Goal: Browse casually

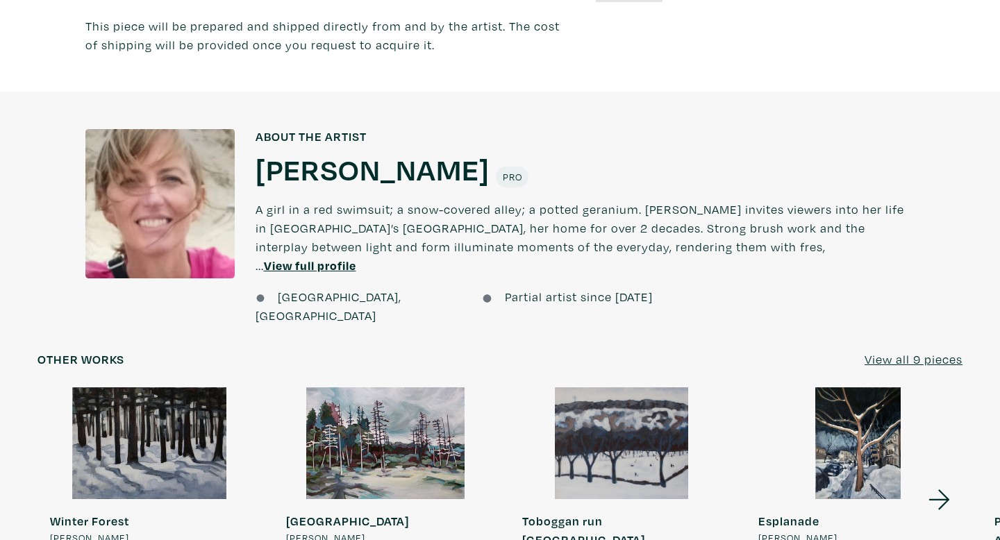
scroll to position [1029, 0]
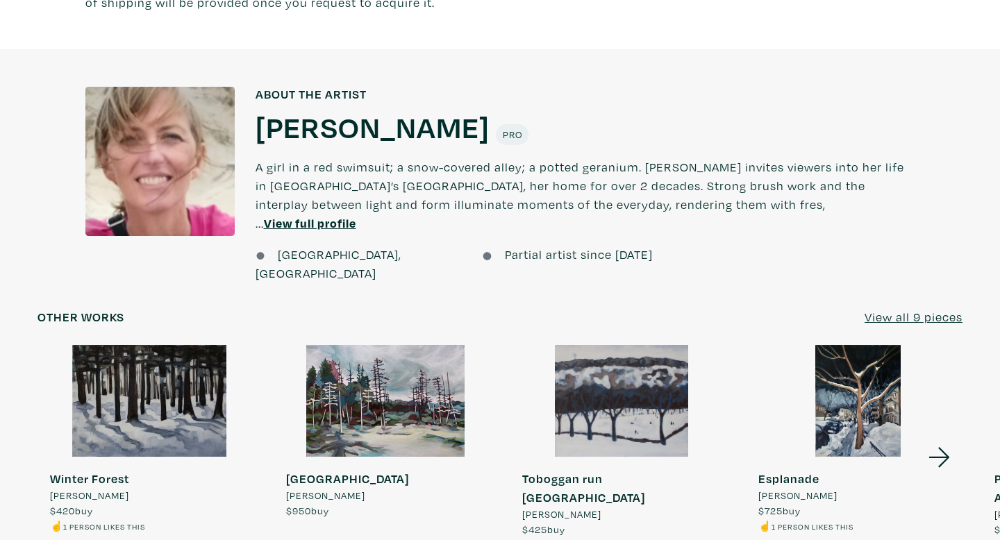
click at [356, 215] on u "View full profile" at bounding box center [310, 223] width 92 height 16
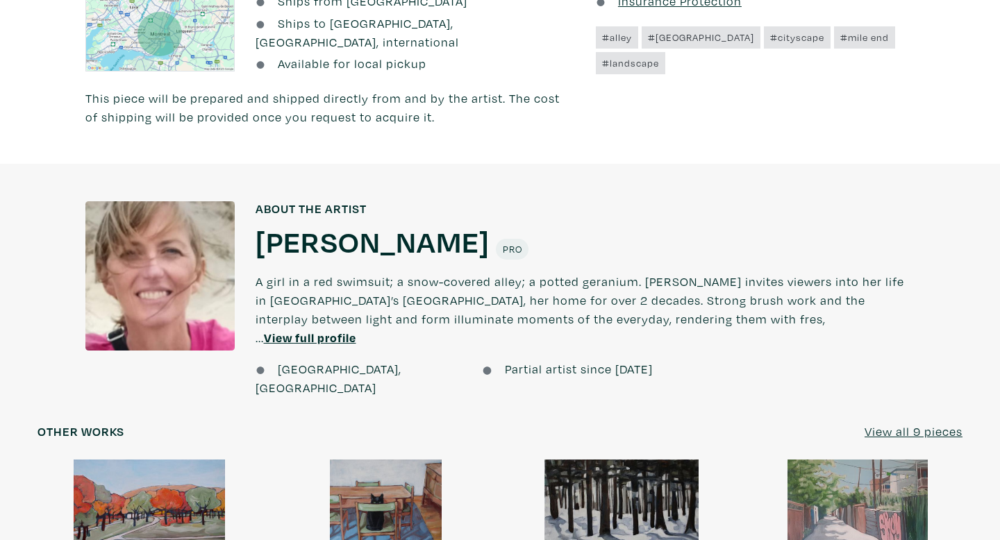
scroll to position [682, 0]
